Goal: Task Accomplishment & Management: Manage account settings

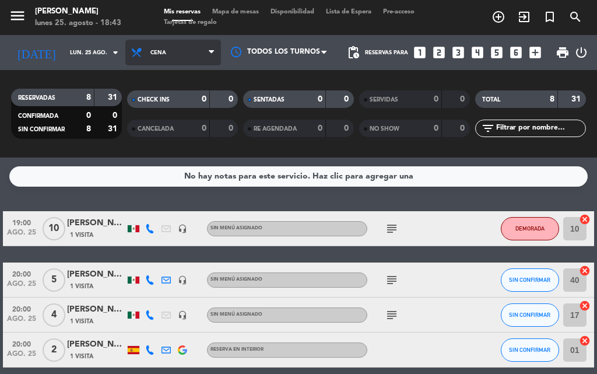
click at [169, 58] on span "Cena" at bounding box center [173, 53] width 96 height 26
click at [161, 124] on div "menu [PERSON_NAME] [DATE] 25. agosto - 18:43 Mis reservas Mapa de mesas Disponi…" at bounding box center [298, 78] width 597 height 157
click at [151, 55] on span "Cena" at bounding box center [158, 53] width 16 height 6
click at [158, 108] on div "menu [PERSON_NAME] [DATE] 25. agosto - 18:43 Mis reservas Mapa de mesas Disponi…" at bounding box center [298, 78] width 597 height 157
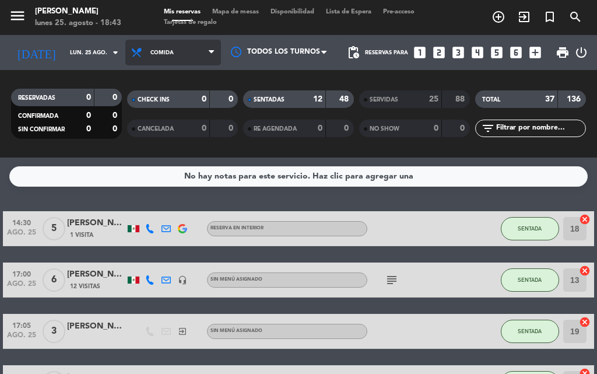
click at [149, 65] on span "Comida" at bounding box center [173, 53] width 96 height 26
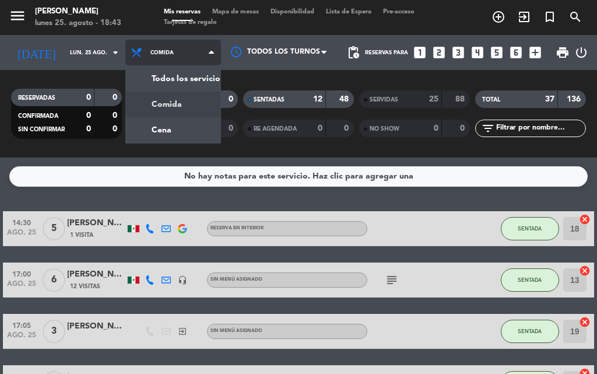
click at [157, 103] on div "menu [PERSON_NAME] [DATE] 25. agosto - 18:43 Mis reservas Mapa de mesas Disponi…" at bounding box center [298, 78] width 597 height 157
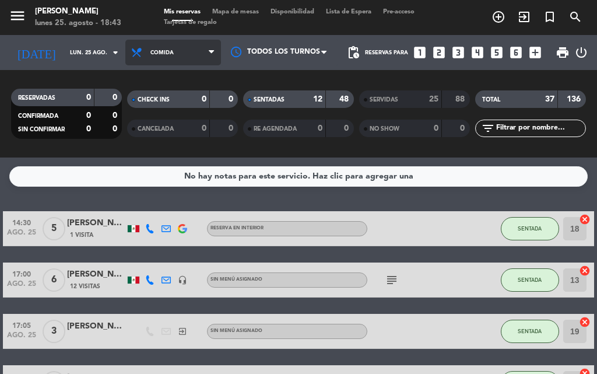
click at [156, 53] on span "Comida" at bounding box center [161, 53] width 23 height 6
click at [164, 54] on span "Comida" at bounding box center [173, 53] width 96 height 26
click at [165, 129] on div "menu [PERSON_NAME] [DATE] 25. agosto - 18:43 Mis reservas Mapa de mesas Disponi…" at bounding box center [298, 78] width 597 height 157
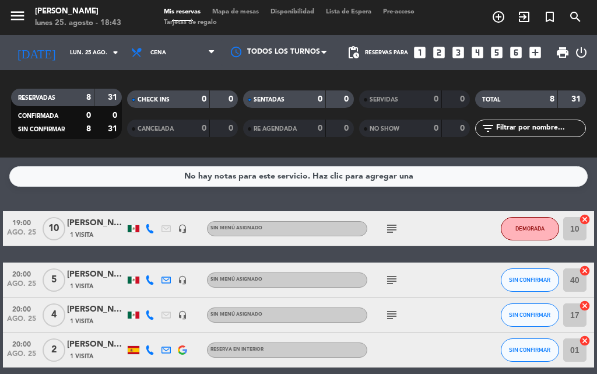
click at [17, 197] on div "No hay notas para este servicio. Haz clic para agregar una 19:00 [DATE] [PERSON…" at bounding box center [298, 265] width 597 height 216
click at [87, 197] on div "No hay notas para este servicio. Haz clic para agregar una 19:00 [DATE] [PERSON…" at bounding box center [298, 265] width 597 height 216
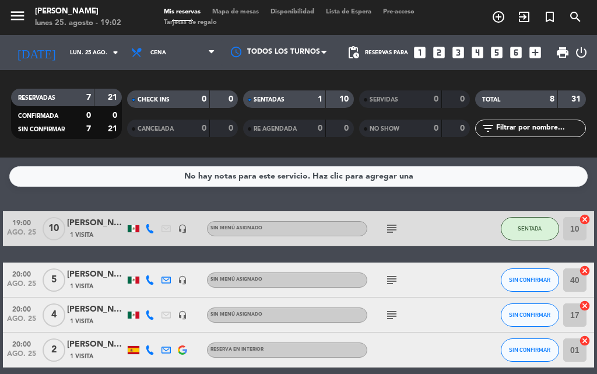
drag, startPoint x: 454, startPoint y: 310, endPoint x: 455, endPoint y: 320, distance: 10.6
click at [455, 320] on div "subject" at bounding box center [416, 314] width 98 height 34
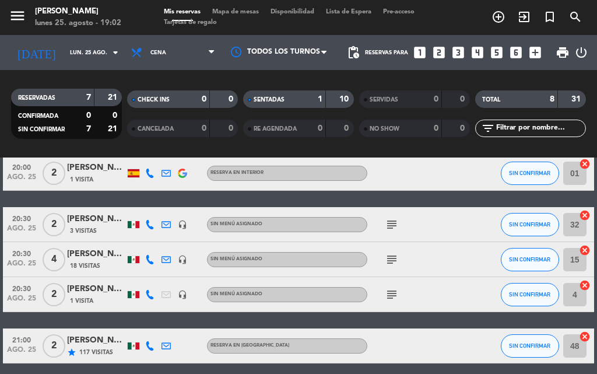
scroll to position [224, 0]
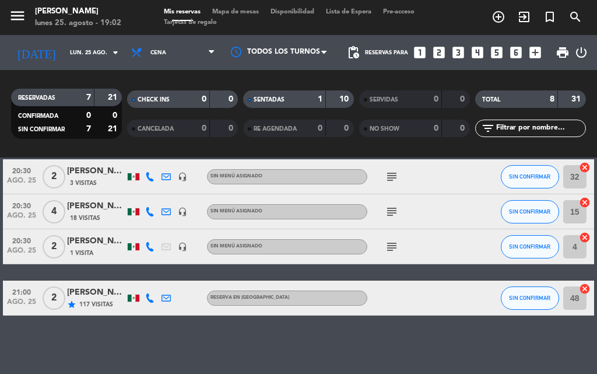
drag, startPoint x: 455, startPoint y: 320, endPoint x: 465, endPoint y: 386, distance: 66.0
click at [465, 373] on html "close × [PERSON_NAME] × chrome_reader_mode Listado de Reservas account_box Clie…" at bounding box center [298, 187] width 597 height 374
click at [422, 284] on div at bounding box center [416, 297] width 98 height 34
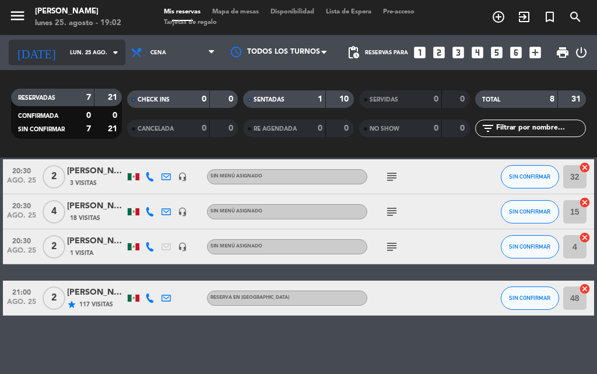
click at [108, 50] on icon "arrow_drop_down" at bounding box center [115, 52] width 14 height 14
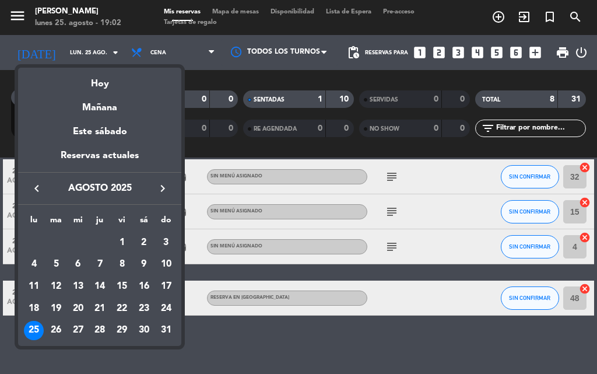
click at [173, 52] on div at bounding box center [298, 187] width 597 height 374
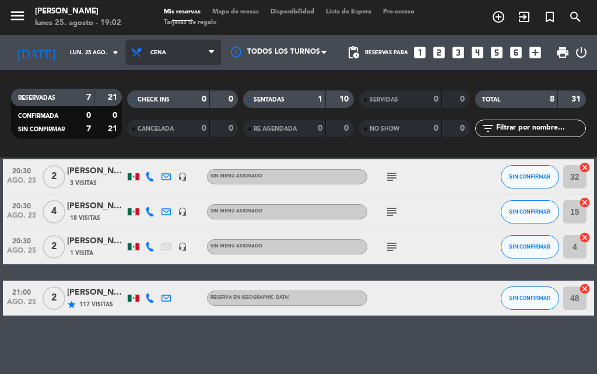
click at [209, 52] on icon at bounding box center [211, 52] width 5 height 9
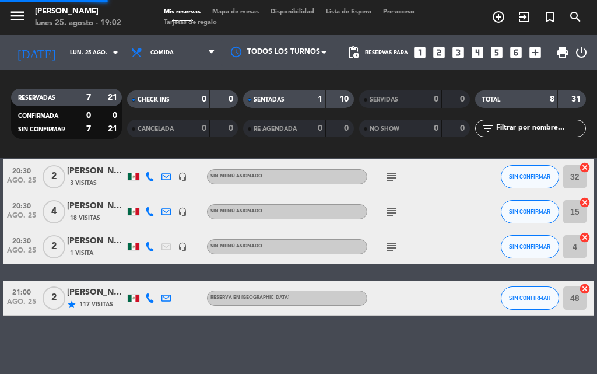
click at [170, 99] on div "menu [PERSON_NAME] [DATE] 25. agosto - 19:02 Mis reservas Mapa de mesas Disponi…" at bounding box center [298, 78] width 597 height 157
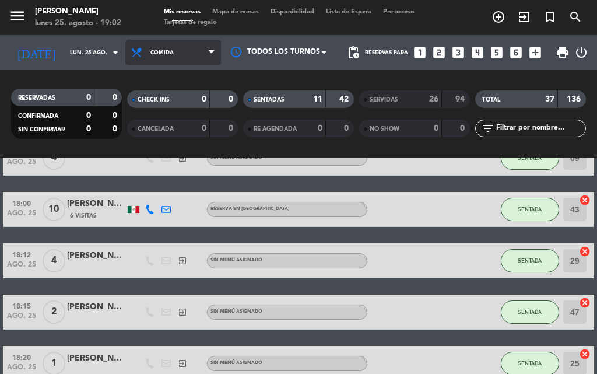
click at [195, 53] on span "Comida" at bounding box center [173, 53] width 96 height 26
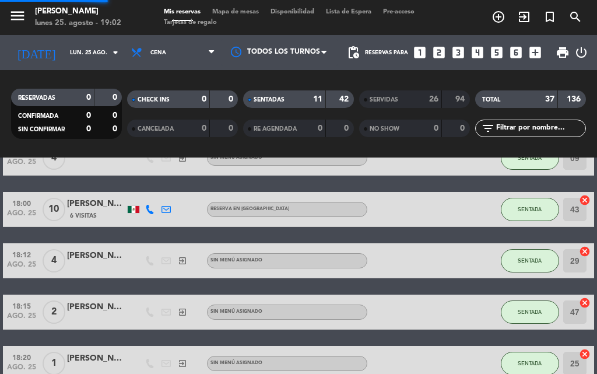
click at [157, 128] on div "menu [PERSON_NAME] [DATE] 25. agosto - 19:02 Mis reservas Mapa de mesas Disponi…" at bounding box center [298, 78] width 597 height 157
click at [157, 128] on span "CANCELADA" at bounding box center [156, 129] width 36 height 6
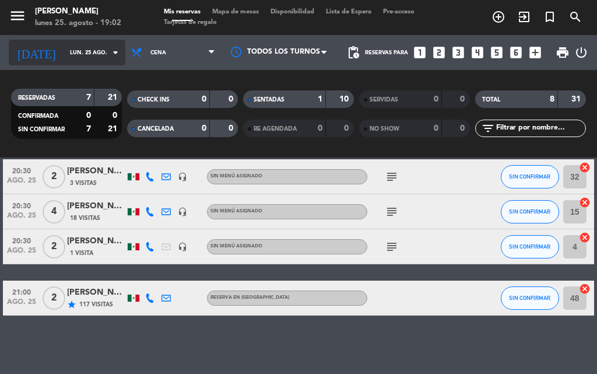
click at [108, 55] on icon "arrow_drop_down" at bounding box center [115, 52] width 14 height 14
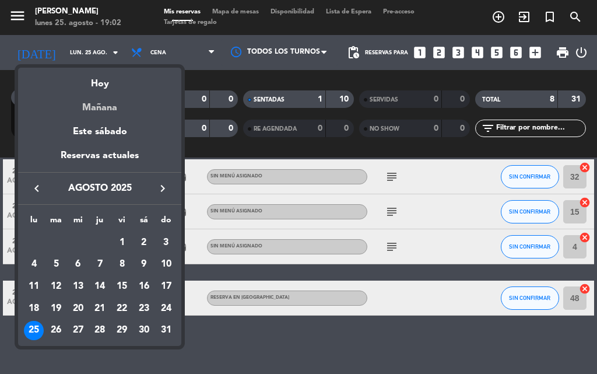
click at [105, 108] on div "Mañana" at bounding box center [99, 103] width 163 height 24
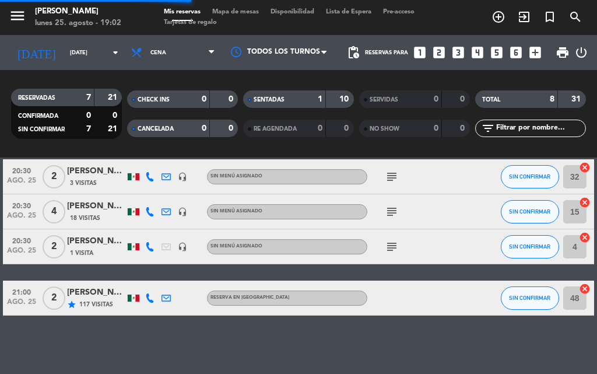
scroll to position [0, 0]
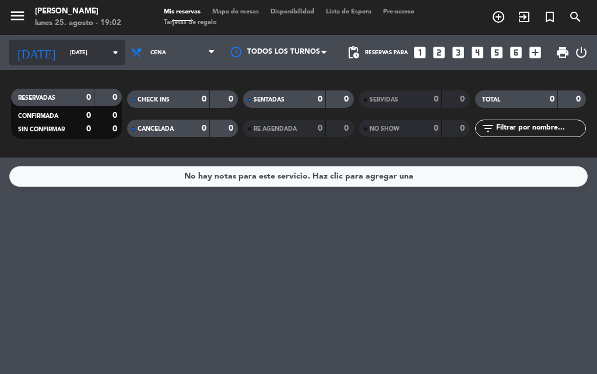
click at [108, 54] on icon "arrow_drop_down" at bounding box center [115, 52] width 14 height 14
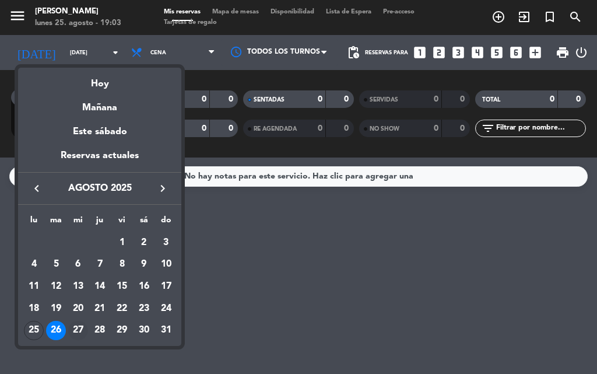
click at [80, 325] on div "27" at bounding box center [78, 330] width 20 height 20
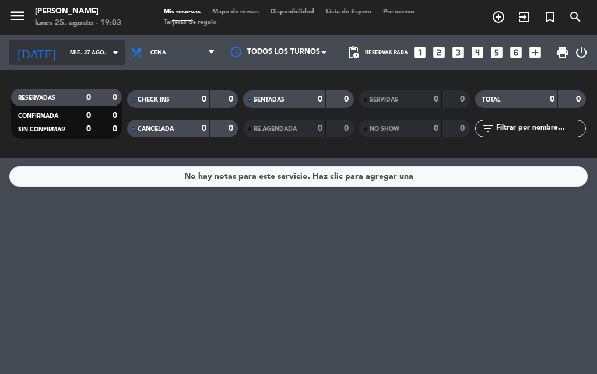
click at [108, 54] on icon "arrow_drop_down" at bounding box center [115, 52] width 14 height 14
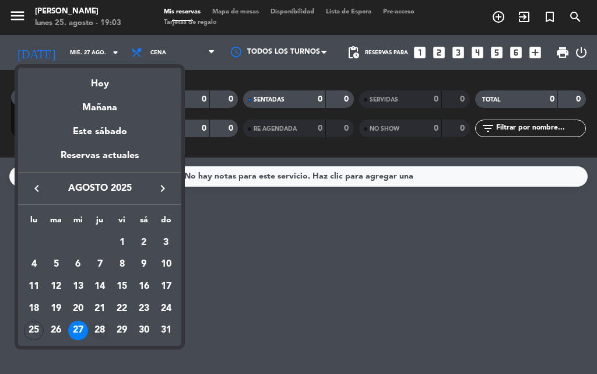
click at [98, 327] on div "28" at bounding box center [100, 330] width 20 height 20
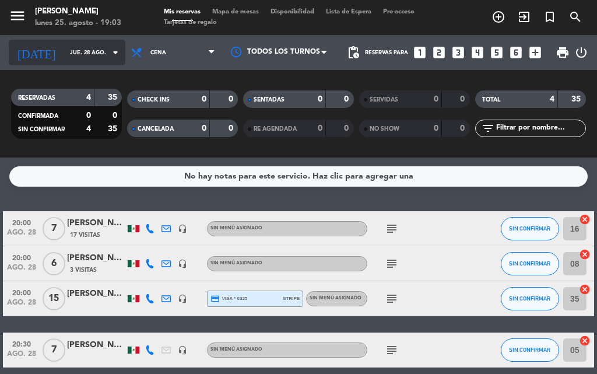
click at [108, 50] on icon "arrow_drop_down" at bounding box center [115, 52] width 14 height 14
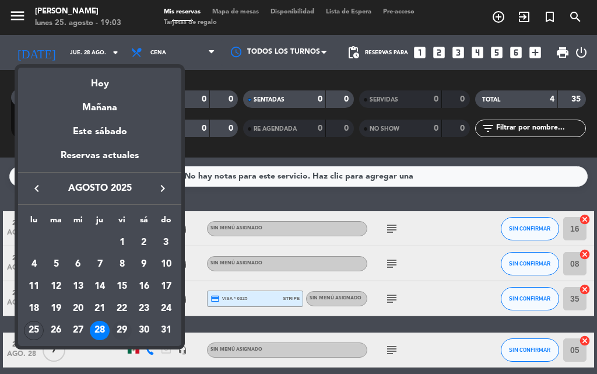
click at [121, 330] on div "29" at bounding box center [122, 330] width 20 height 20
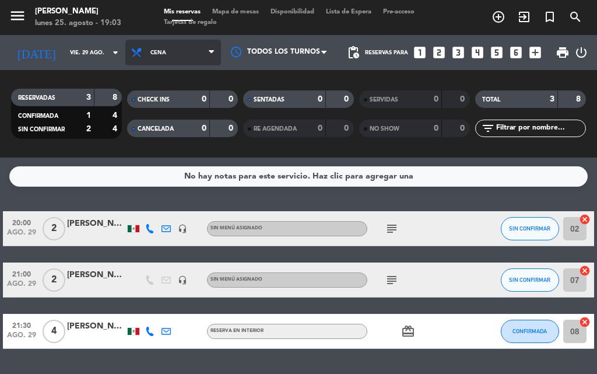
click at [213, 51] on icon at bounding box center [211, 52] width 5 height 9
click at [160, 103] on div "menu [PERSON_NAME] [DATE] 25. agosto - 19:03 Mis reservas Mapa de mesas Disponi…" at bounding box center [298, 78] width 597 height 157
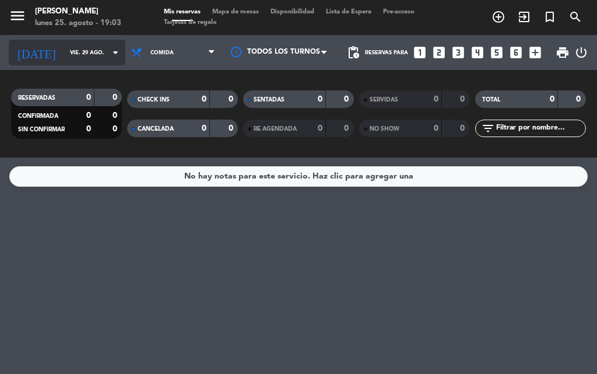
click at [108, 52] on icon "arrow_drop_down" at bounding box center [115, 52] width 14 height 14
click at [108, 54] on icon "arrow_drop_down" at bounding box center [115, 52] width 14 height 14
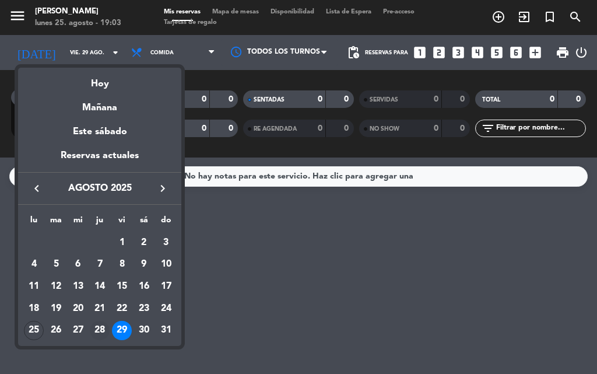
click at [101, 322] on div "28" at bounding box center [100, 330] width 20 height 20
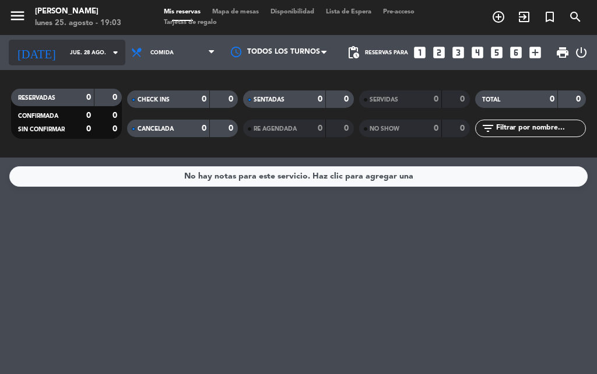
click at [108, 52] on icon "arrow_drop_down" at bounding box center [115, 52] width 14 height 14
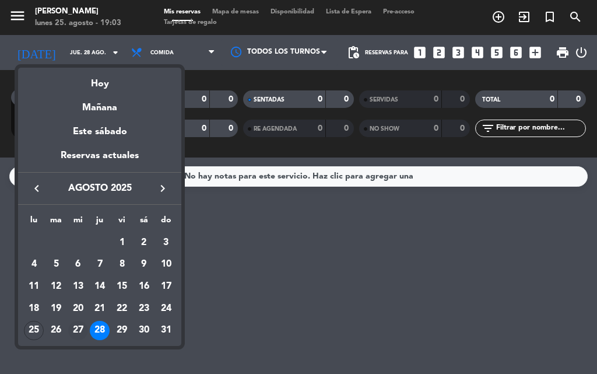
click at [75, 327] on div "27" at bounding box center [78, 330] width 20 height 20
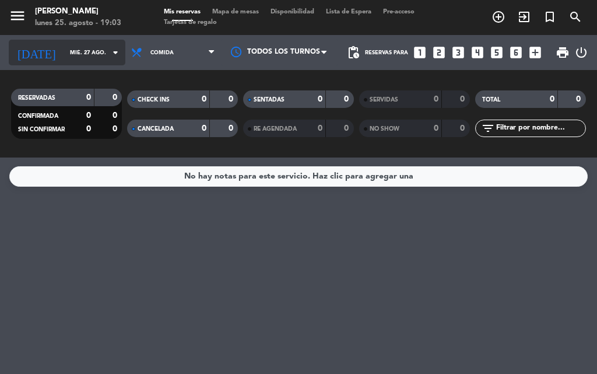
click at [108, 49] on icon "arrow_drop_down" at bounding box center [115, 52] width 14 height 14
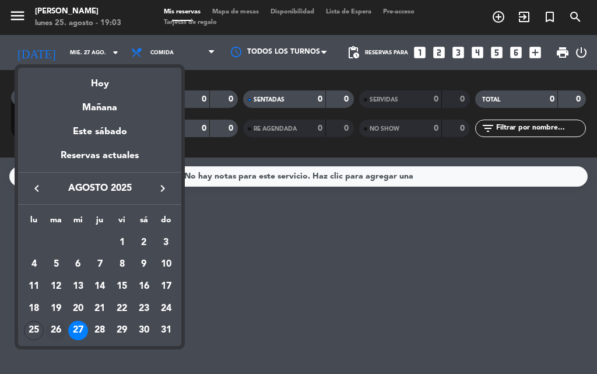
click at [58, 327] on div "26" at bounding box center [56, 330] width 20 height 20
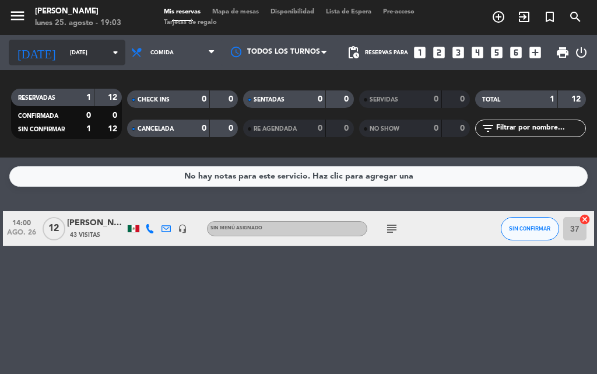
click at [108, 49] on icon "arrow_drop_down" at bounding box center [115, 52] width 14 height 14
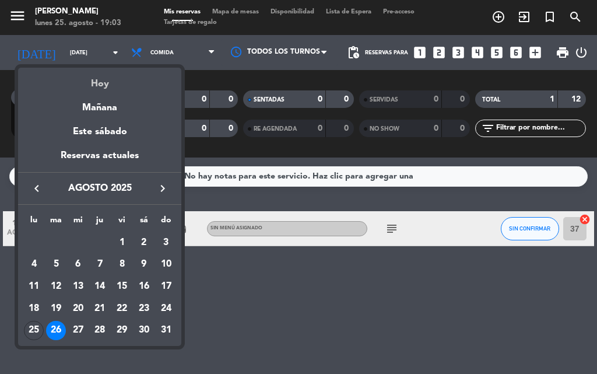
click at [97, 85] on div "Hoy" at bounding box center [99, 80] width 163 height 24
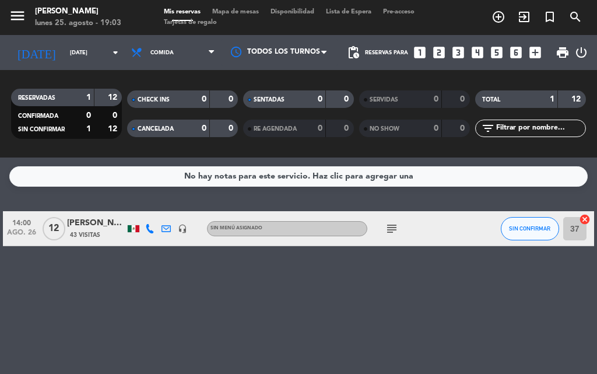
type input "lun. 25 ago."
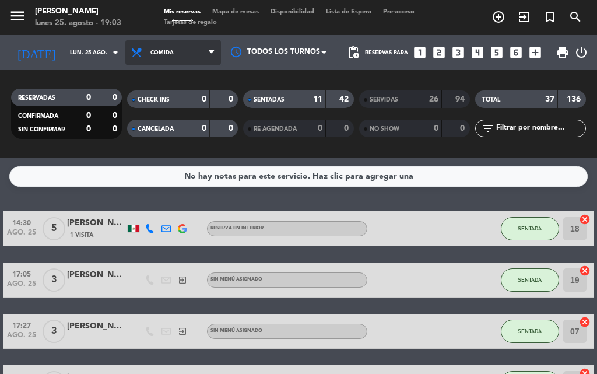
click at [206, 51] on span "Comida" at bounding box center [173, 53] width 96 height 26
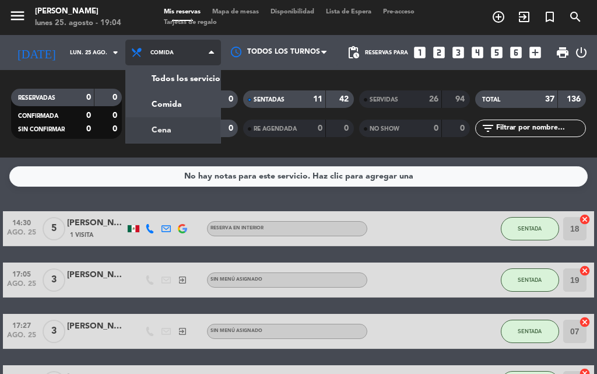
click at [154, 126] on div "menu [PERSON_NAME] [DATE] 25. agosto - 19:04 Mis reservas Mapa de mesas Disponi…" at bounding box center [298, 78] width 597 height 157
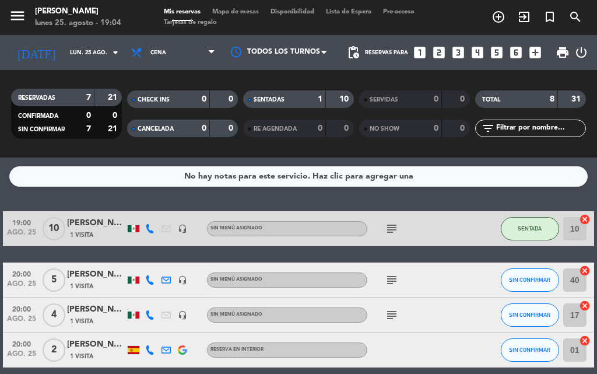
click at [241, 8] on div "Mis reservas Mapa de mesas Disponibilidad Lista de Espera Pre-acceso Tarjetas d…" at bounding box center [298, 17] width 281 height 21
click at [241, 13] on span "Mapa de mesas" at bounding box center [235, 12] width 58 height 6
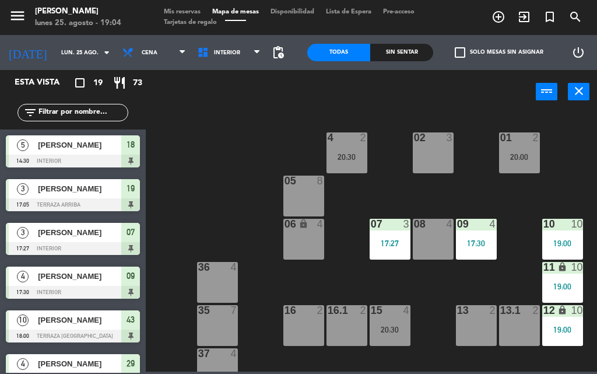
click at [403, 51] on div "Sin sentar" at bounding box center [401, 52] width 63 height 17
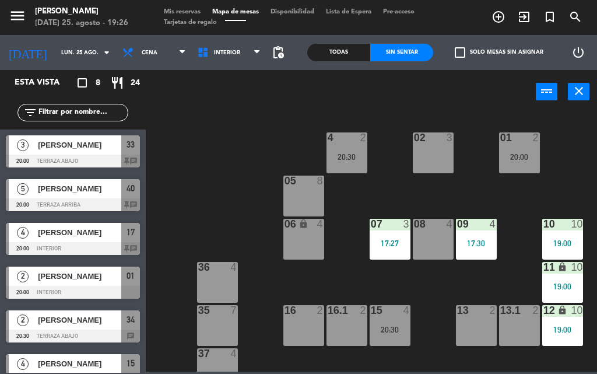
click at [171, 210] on div "02 3 4 2 20:30 01 2 20:00 05 8 06 lock 4 07 3 17:27 09 4 17:30 10 10 19:00 08 4…" at bounding box center [374, 241] width 445 height 260
click at [187, 9] on span "Mis reservas" at bounding box center [182, 12] width 48 height 6
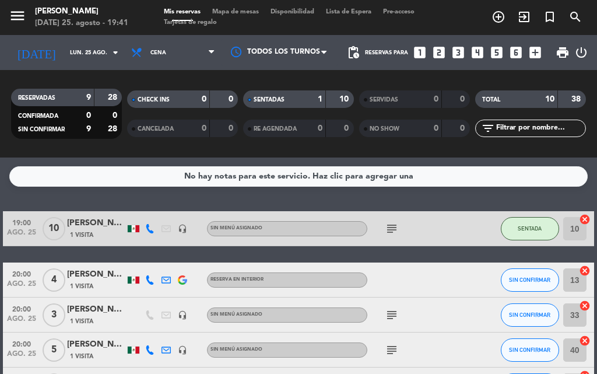
click at [247, 11] on span "Mapa de mesas" at bounding box center [235, 12] width 58 height 6
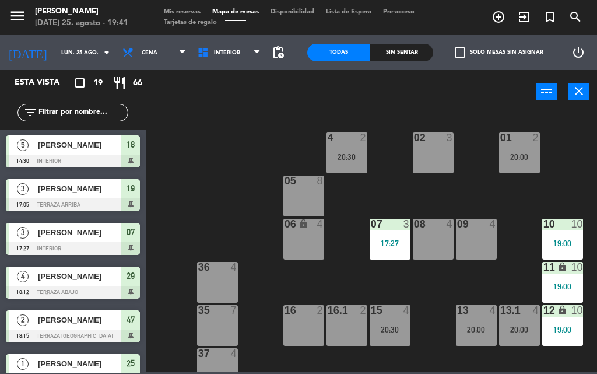
click at [393, 48] on div "Sin sentar" at bounding box center [401, 52] width 63 height 17
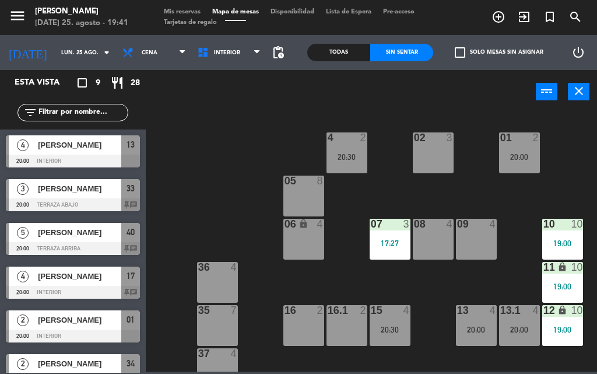
click at [348, 51] on div "Todas" at bounding box center [338, 52] width 63 height 17
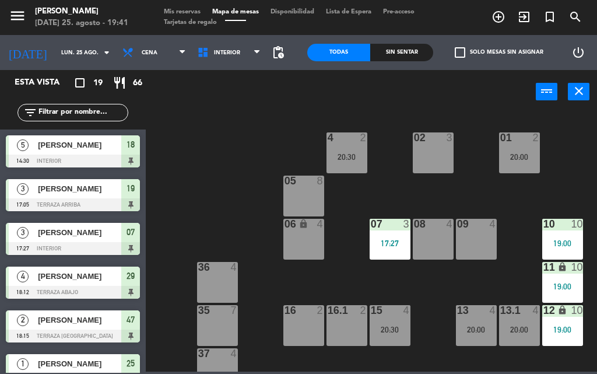
click at [192, 6] on div "menu [PERSON_NAME] [DATE] 25. agosto - 19:41 Mis reservas Mapa de mesas Disponi…" at bounding box center [298, 17] width 597 height 35
click at [193, 13] on span "Mis reservas" at bounding box center [182, 12] width 48 height 6
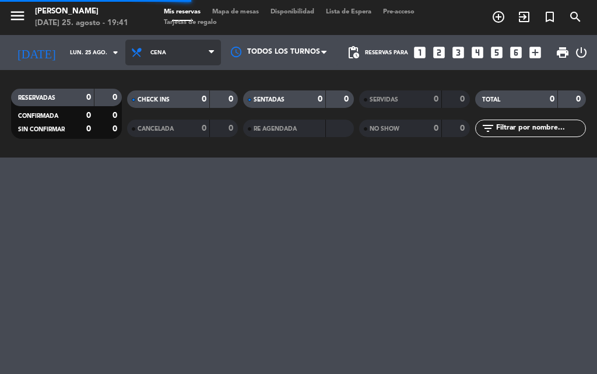
click at [182, 52] on span "Cena" at bounding box center [173, 53] width 96 height 26
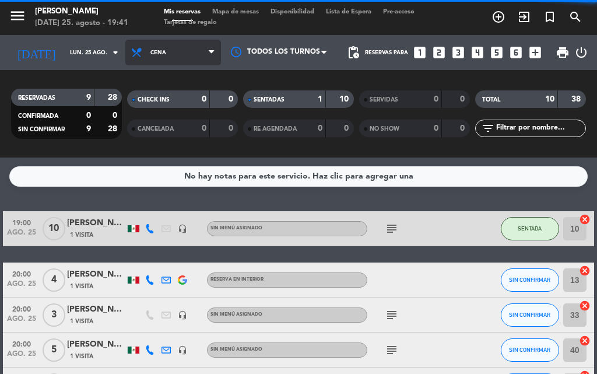
click at [178, 41] on span "Cena" at bounding box center [173, 53] width 96 height 26
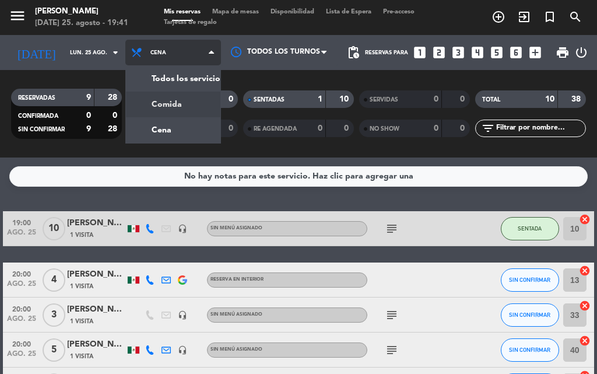
click at [174, 98] on div "menu [PERSON_NAME] [DATE] 25. agosto - 19:41 Mis reservas Mapa de mesas Disponi…" at bounding box center [298, 78] width 597 height 157
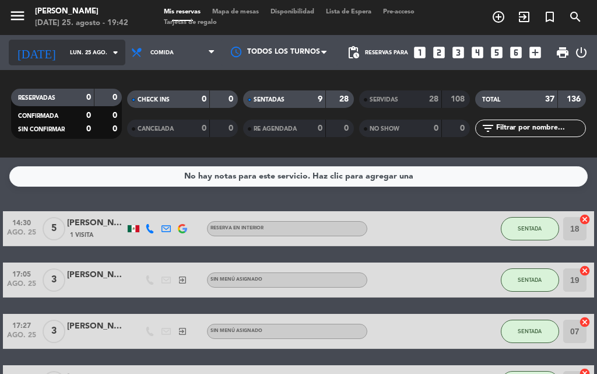
click at [71, 64] on div "[DATE] [DATE] arrow_drop_down" at bounding box center [67, 53] width 117 height 26
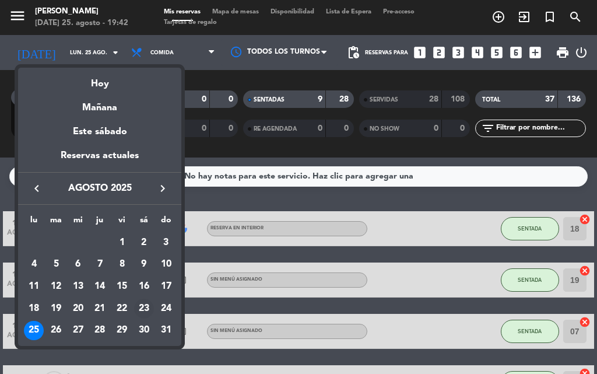
click at [147, 307] on div "23" at bounding box center [144, 308] width 20 height 20
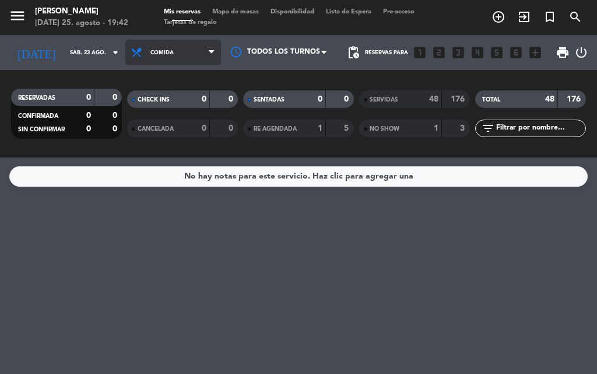
click at [172, 51] on span "Comida" at bounding box center [173, 53] width 96 height 26
click at [176, 121] on div "menu [PERSON_NAME] [DATE] 25. agosto - 19:42 Mis reservas Mapa de mesas Disponi…" at bounding box center [298, 78] width 597 height 157
click at [177, 47] on span "Cena" at bounding box center [173, 53] width 96 height 26
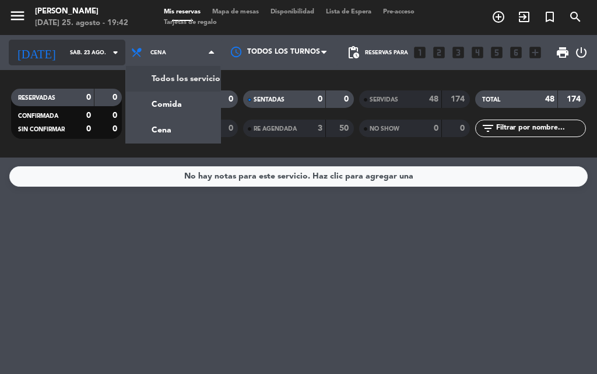
click at [83, 56] on input "sáb. 23 ago." at bounding box center [102, 53] width 76 height 18
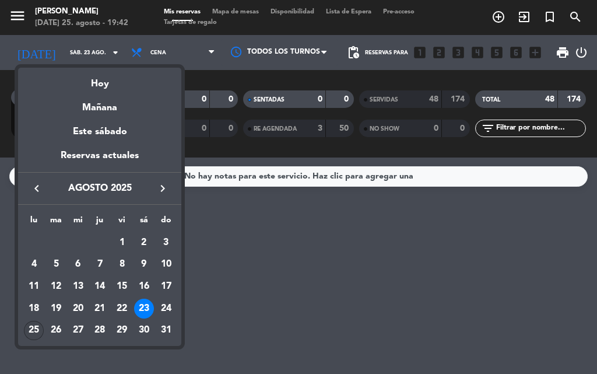
click at [36, 327] on div "25" at bounding box center [34, 330] width 20 height 20
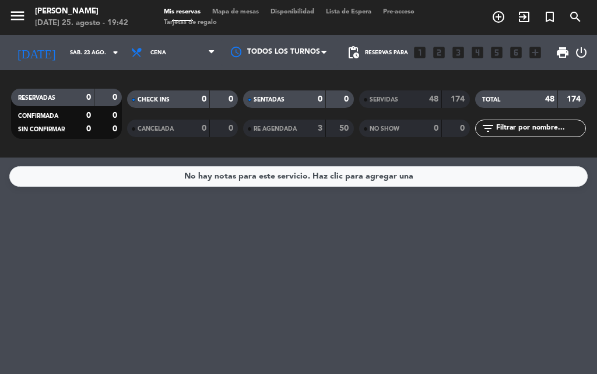
type input "lun. 25 ago."
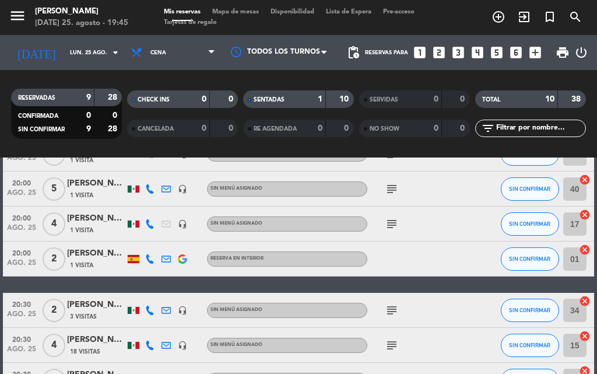
scroll to position [294, 0]
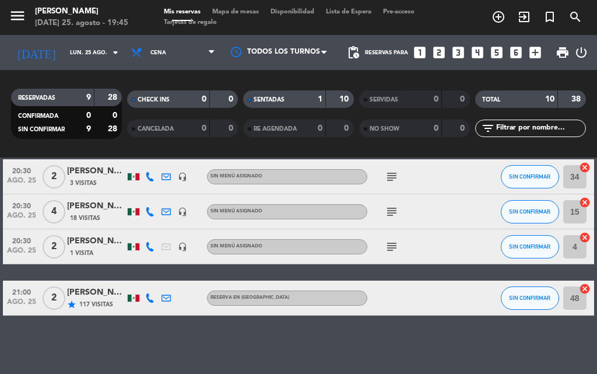
drag, startPoint x: 438, startPoint y: 316, endPoint x: 455, endPoint y: 387, distance: 72.4
click at [455, 373] on html "close × [PERSON_NAME] × chrome_reader_mode Listado de Reservas account_box Clie…" at bounding box center [298, 187] width 597 height 374
click at [434, 291] on div at bounding box center [416, 297] width 98 height 34
click at [239, 13] on span "Mapa de mesas" at bounding box center [235, 12] width 58 height 6
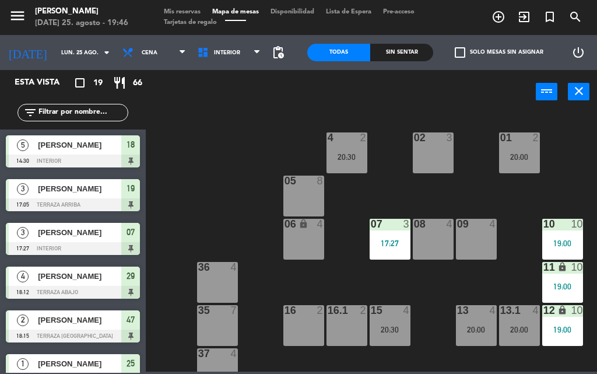
click at [399, 51] on div "Sin sentar" at bounding box center [401, 52] width 63 height 17
